Goal: Information Seeking & Learning: Learn about a topic

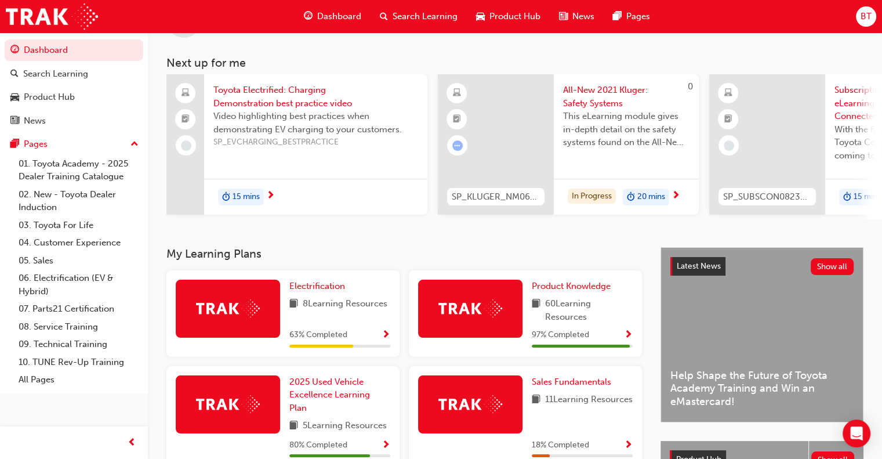
scroll to position [116, 0]
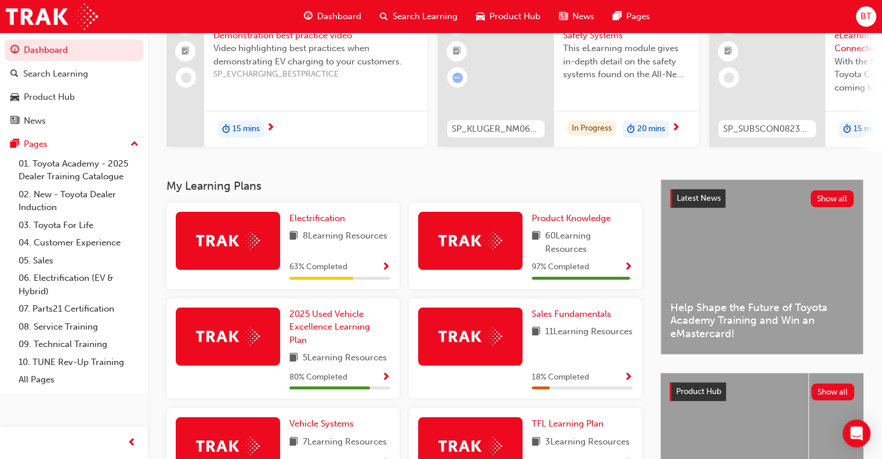
click at [484, 249] on img at bounding box center [470, 240] width 64 height 18
click at [579, 223] on span "Product Knowledge" at bounding box center [571, 218] width 79 height 10
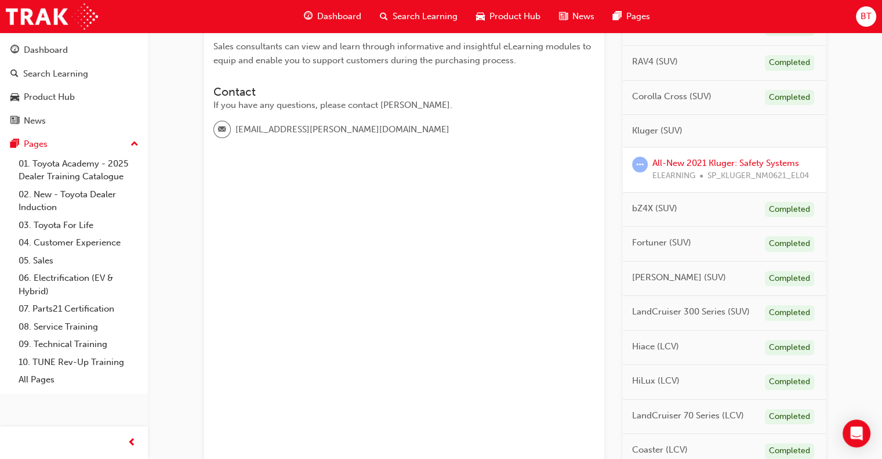
scroll to position [290, 0]
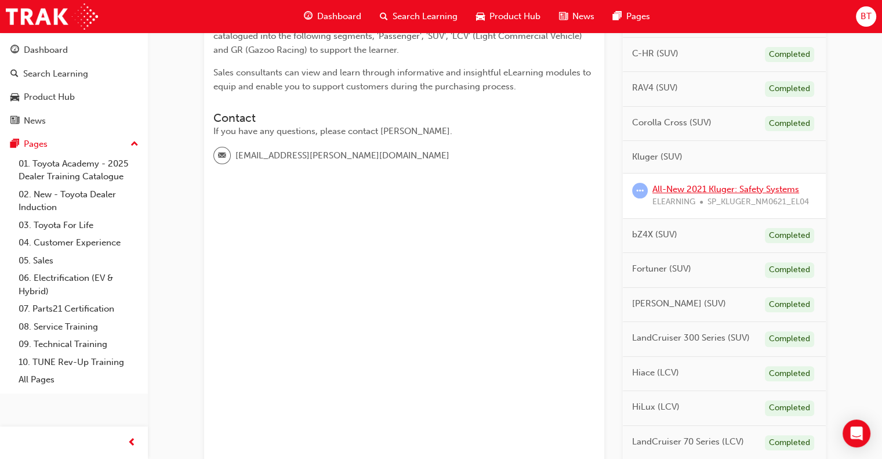
click at [734, 187] on link "All-New 2021 Kluger: Safety Systems" at bounding box center [725, 189] width 147 height 10
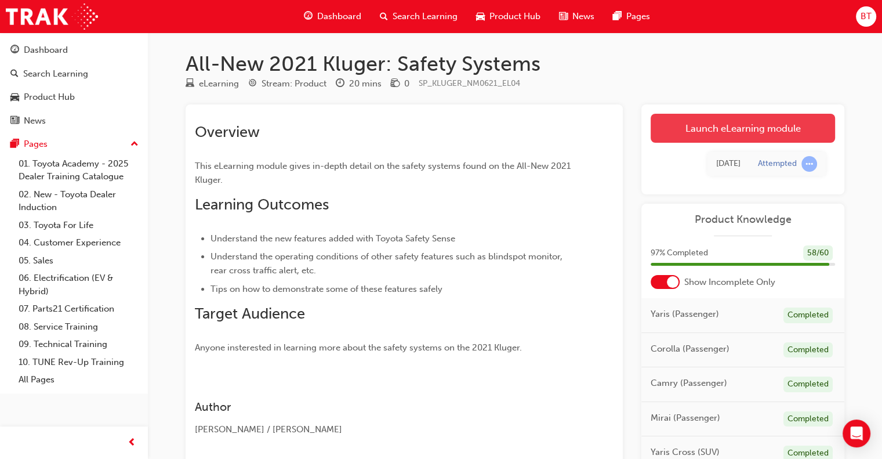
click at [696, 128] on link "Launch eLearning module" at bounding box center [743, 128] width 184 height 29
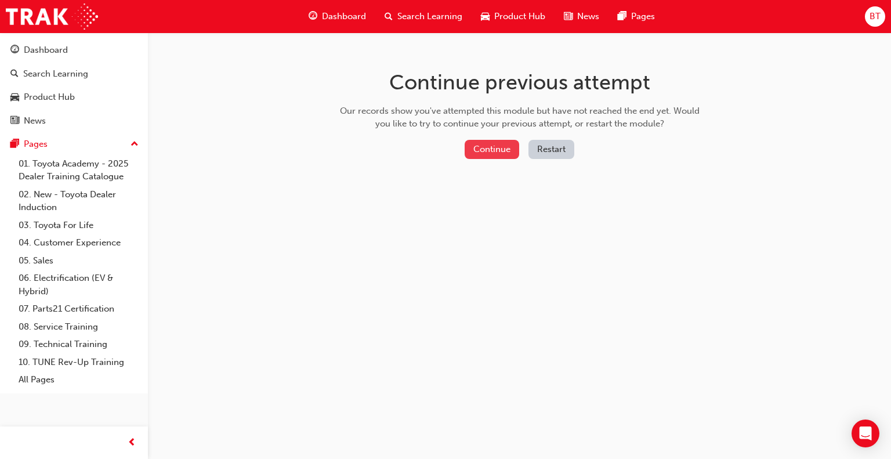
click at [497, 154] on button "Continue" at bounding box center [492, 149] width 55 height 19
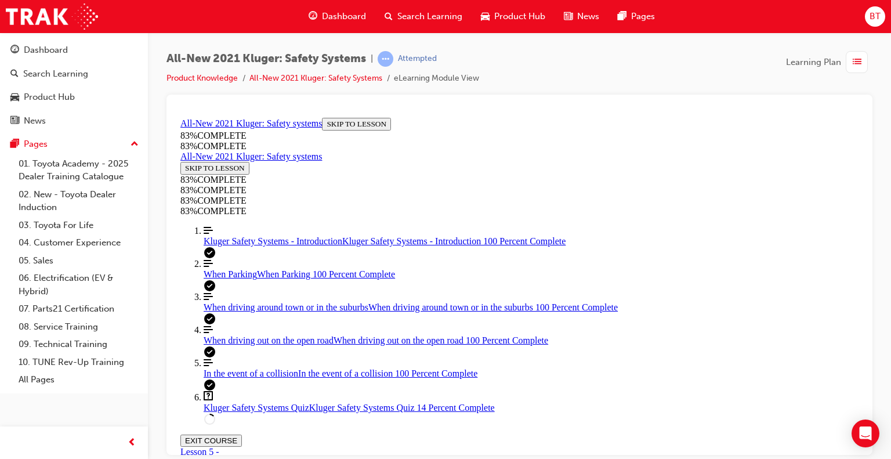
scroll to position [411, 0]
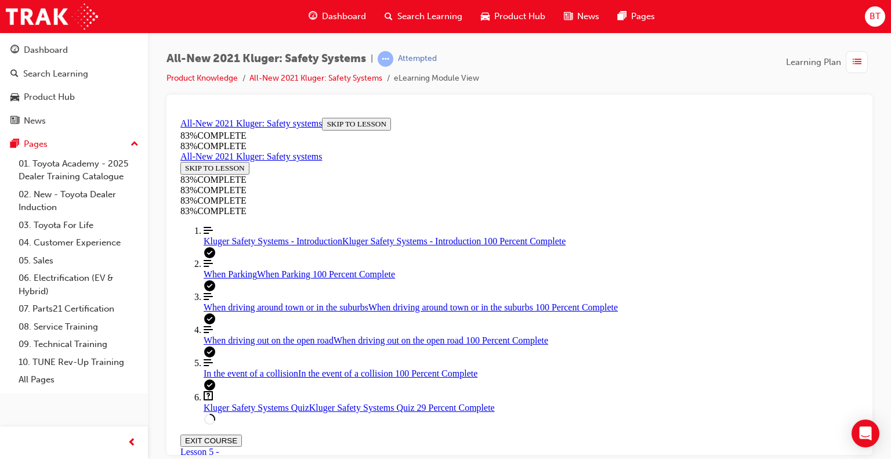
scroll to position [271, 0]
drag, startPoint x: 528, startPoint y: 349, endPoint x: 562, endPoint y: 349, distance: 34.2
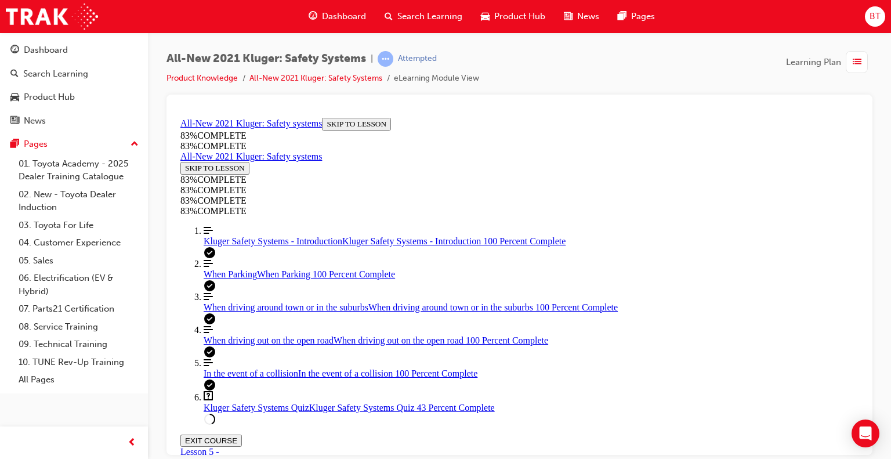
drag, startPoint x: 534, startPoint y: 299, endPoint x: 569, endPoint y: 246, distance: 63.5
drag, startPoint x: 538, startPoint y: 298, endPoint x: 570, endPoint y: 295, distance: 31.5
